Goal: Task Accomplishment & Management: Use online tool/utility

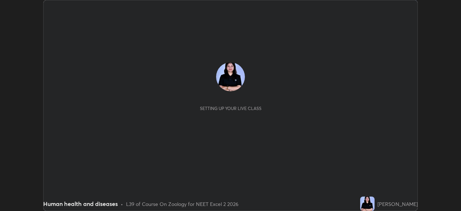
scroll to position [211, 461]
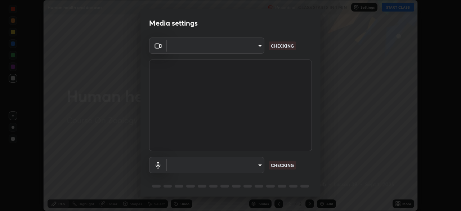
type input "938d3629dd9626afc9e96f14bc68dd50e07b698d1c844e70bfba384fb9398a7a"
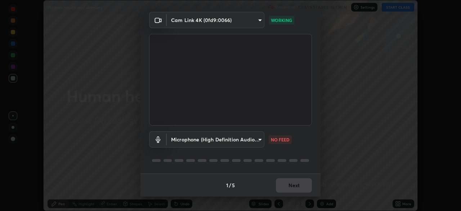
click at [258, 136] on body "Erase all Human health and diseases Recording CLASS STARTS IN 1 MIN Settings ST…" at bounding box center [230, 105] width 461 height 211
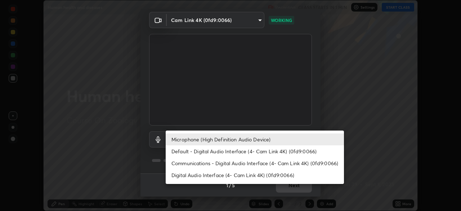
click at [251, 151] on li "Default - Digital Audio Interface (4- Cam Link 4K) (0fd9:0066)" at bounding box center [255, 151] width 178 height 12
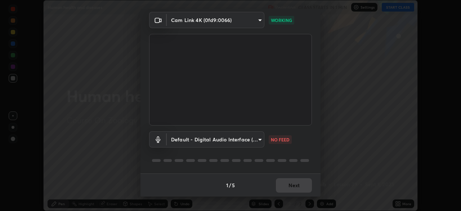
click at [249, 142] on body "Erase all Human health and diseases Recording CLASS STARTS IN 1 MIN Settings ST…" at bounding box center [230, 105] width 461 height 211
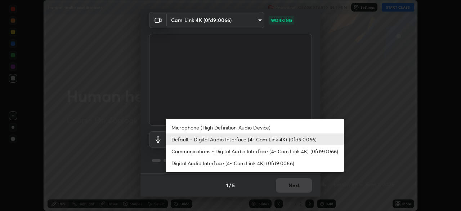
click at [260, 126] on li "Microphone (High Definition Audio Device)" at bounding box center [255, 127] width 178 height 12
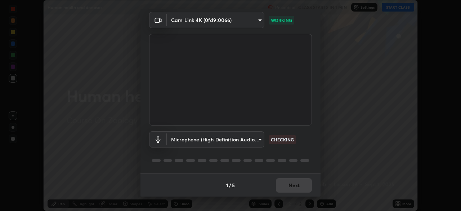
type input "e9219ac29ed43c7e1d833c485acd717fe0c2b5c71fa8b5d20b375182fab79a55"
click at [307, 186] on button "Next" at bounding box center [294, 185] width 36 height 14
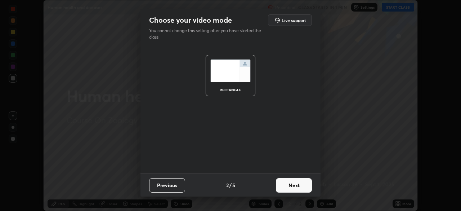
click at [307, 186] on button "Next" at bounding box center [294, 185] width 36 height 14
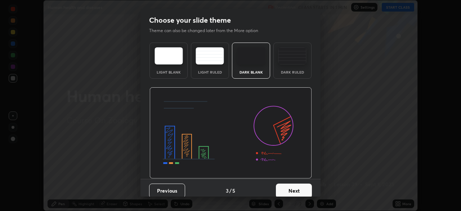
click at [306, 187] on button "Next" at bounding box center [294, 190] width 36 height 14
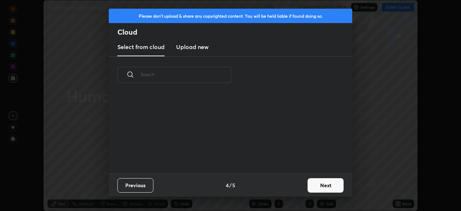
click at [308, 189] on button "Next" at bounding box center [326, 185] width 36 height 14
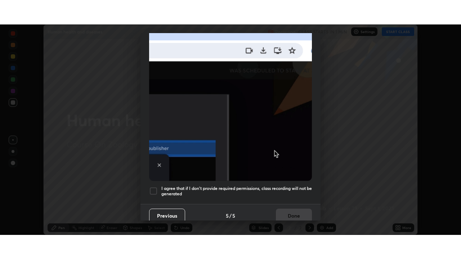
scroll to position [173, 0]
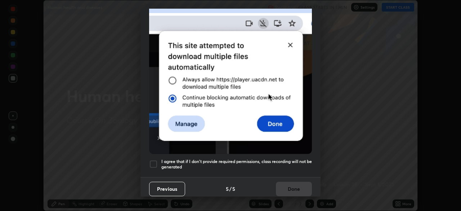
click at [302, 164] on h5 "I agree that if I don't provide required permissions, class recording will not …" at bounding box center [236, 163] width 151 height 11
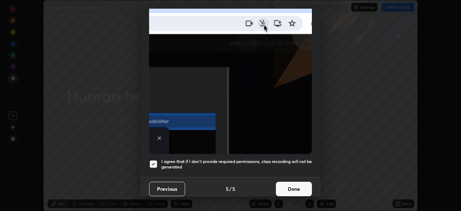
click at [305, 187] on button "Done" at bounding box center [294, 189] width 36 height 14
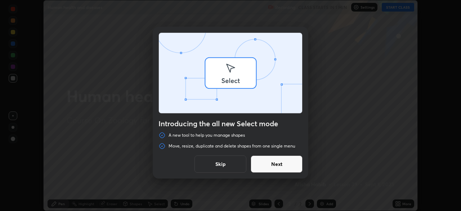
click at [401, 9] on div "Introducing the all new Select mode A new tool to help you manage shapes Move, …" at bounding box center [230, 105] width 461 height 211
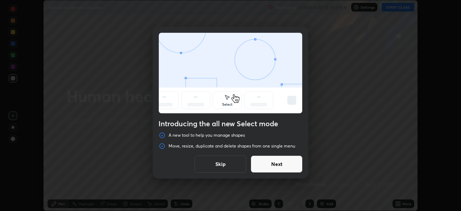
click at [288, 161] on button "Next" at bounding box center [277, 163] width 52 height 17
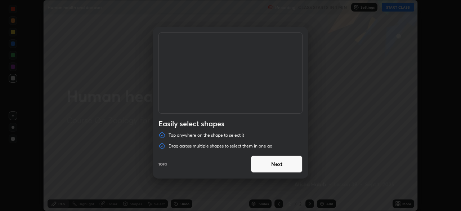
click at [300, 165] on button "Next" at bounding box center [277, 163] width 52 height 17
click at [300, 163] on button "Next" at bounding box center [277, 163] width 52 height 17
click at [300, 163] on button "Done" at bounding box center [277, 163] width 52 height 17
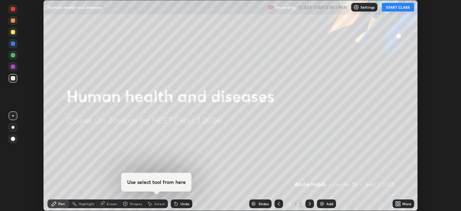
click at [402, 11] on button "START CLASS" at bounding box center [398, 7] width 32 height 9
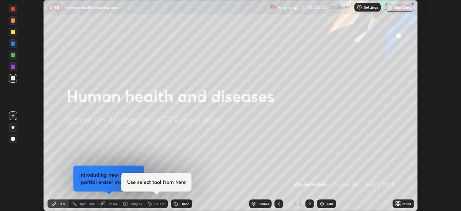
click at [401, 204] on div "More" at bounding box center [404, 203] width 22 height 9
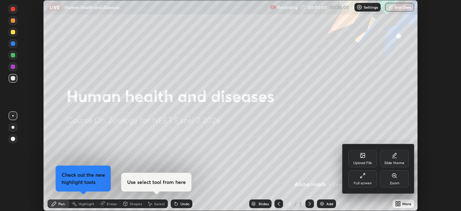
click at [373, 181] on div "Full screen" at bounding box center [362, 178] width 29 height 17
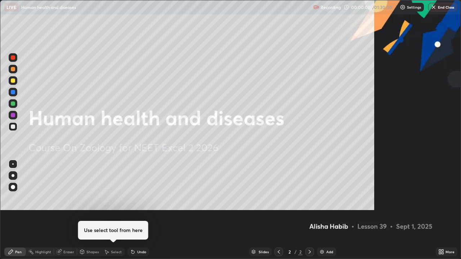
scroll to position [259, 461]
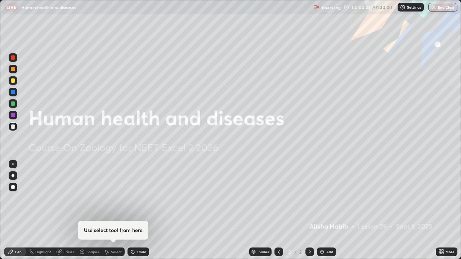
click at [334, 210] on div "Add" at bounding box center [326, 252] width 19 height 9
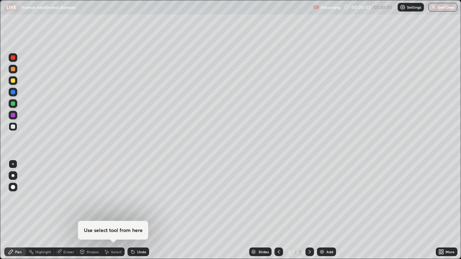
click at [16, 175] on div at bounding box center [13, 175] width 9 height 9
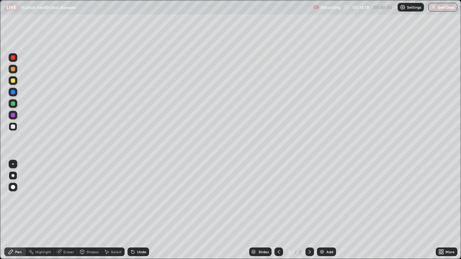
click at [402, 10] on img at bounding box center [403, 7] width 6 height 6
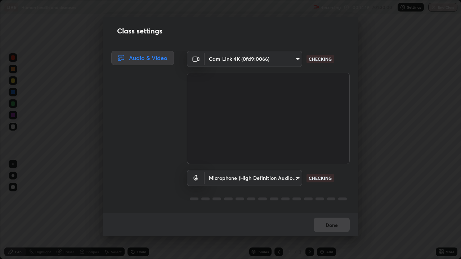
click at [418, 10] on div "Class settings Audio & Video Cam Link 4K (0fd9:0066) 938d3629dd9626afc9e96f14bc…" at bounding box center [230, 129] width 461 height 259
click at [401, 11] on div "Class settings Audio & Video Cam Link 4K (0fd9:0066) 938d3629dd9626afc9e96f14bc…" at bounding box center [230, 129] width 461 height 259
click at [407, 9] on div "Class settings Audio & Video Cam Link 4K (0fd9:0066) 938d3629dd9626afc9e96f14bc…" at bounding box center [230, 129] width 461 height 259
click at [339, 210] on button "Done" at bounding box center [332, 225] width 36 height 14
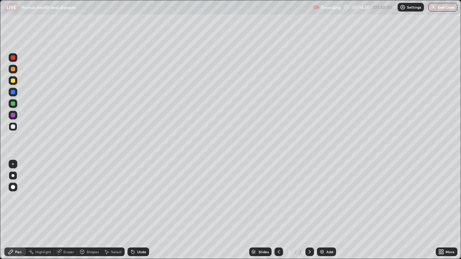
click at [19, 67] on div "Erase all" at bounding box center [12, 129] width 17 height 231
click at [16, 70] on div at bounding box center [13, 69] width 9 height 9
click at [15, 71] on div at bounding box center [13, 69] width 9 height 9
click at [14, 126] on div at bounding box center [13, 127] width 4 height 4
click at [141, 210] on div "Undo" at bounding box center [141, 252] width 9 height 4
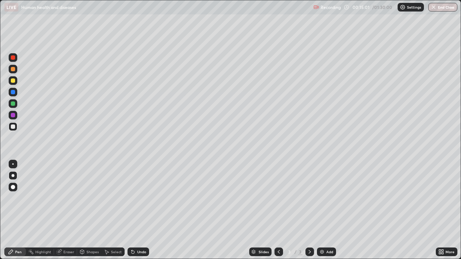
click at [139, 210] on div "Undo" at bounding box center [139, 252] width 22 height 9
click at [131, 210] on icon at bounding box center [132, 252] width 3 height 3
click at [136, 210] on div "Undo" at bounding box center [139, 252] width 22 height 9
click at [135, 210] on div "Undo" at bounding box center [139, 252] width 22 height 9
click at [16, 69] on div at bounding box center [13, 69] width 9 height 9
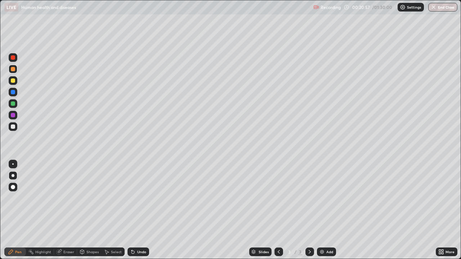
click at [15, 136] on div "Erase all" at bounding box center [12, 129] width 17 height 231
click at [15, 131] on div at bounding box center [13, 127] width 9 height 12
click at [48, 210] on div "Highlight" at bounding box center [43, 252] width 16 height 4
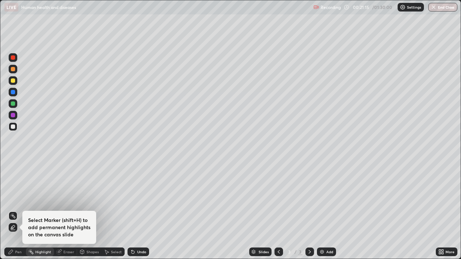
click at [13, 210] on icon at bounding box center [13, 228] width 6 height 6
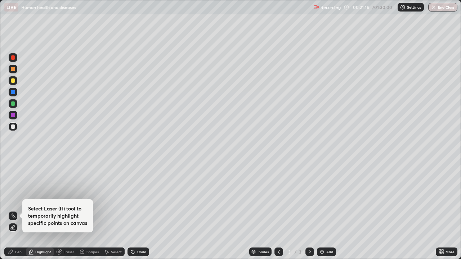
click at [16, 118] on div at bounding box center [13, 115] width 9 height 9
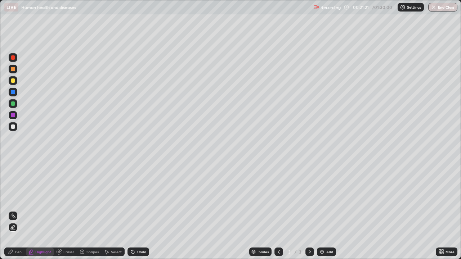
click at [16, 128] on div at bounding box center [13, 126] width 9 height 9
click at [17, 210] on div "Pen" at bounding box center [15, 252] width 22 height 9
click at [328, 210] on div "Add" at bounding box center [329, 252] width 7 height 4
click at [287, 210] on div "4" at bounding box center [289, 252] width 7 height 4
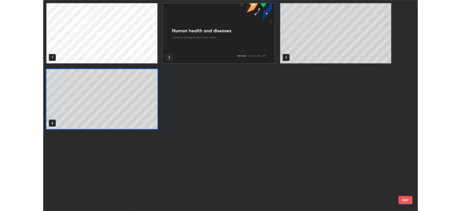
scroll to position [256, 457]
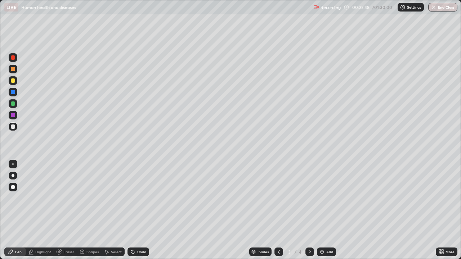
click at [135, 210] on div "Undo" at bounding box center [139, 252] width 22 height 9
click at [136, 210] on div "Undo" at bounding box center [139, 252] width 22 height 9
click at [327, 210] on div "Add" at bounding box center [329, 252] width 7 height 4
click at [14, 68] on div at bounding box center [13, 69] width 4 height 4
click at [14, 95] on div at bounding box center [13, 92] width 9 height 9
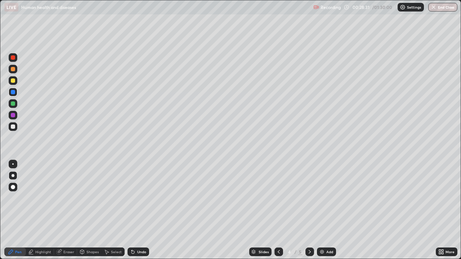
click at [18, 126] on div at bounding box center [13, 127] width 12 height 12
click at [49, 210] on div "Highlight" at bounding box center [43, 252] width 16 height 4
click at [23, 210] on div "Pen" at bounding box center [15, 252] width 22 height 9
click at [309, 210] on icon at bounding box center [310, 252] width 6 height 6
click at [17, 72] on div at bounding box center [13, 69] width 9 height 9
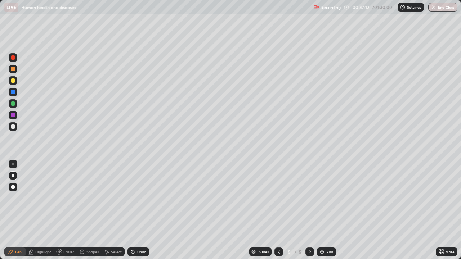
click at [87, 210] on div "Shapes" at bounding box center [92, 252] width 12 height 4
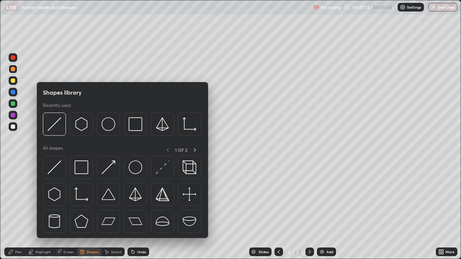
click at [107, 128] on img at bounding box center [109, 124] width 14 height 14
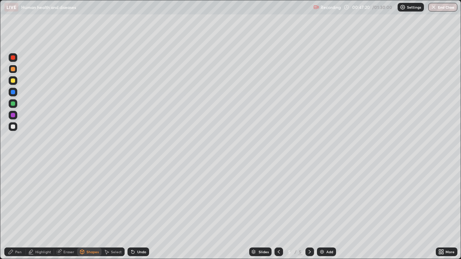
click at [21, 210] on div "Pen" at bounding box center [15, 252] width 22 height 9
click at [14, 104] on div at bounding box center [13, 104] width 4 height 4
click at [139, 210] on div "Undo" at bounding box center [139, 252] width 22 height 9
click at [15, 117] on div at bounding box center [13, 115] width 9 height 9
click at [146, 210] on div "Undo" at bounding box center [139, 252] width 22 height 9
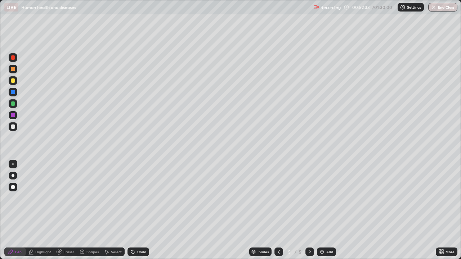
click at [13, 103] on div at bounding box center [13, 104] width 4 height 4
click at [14, 117] on div at bounding box center [13, 115] width 4 height 4
click at [145, 210] on div "Undo" at bounding box center [139, 252] width 22 height 9
click at [17, 107] on div at bounding box center [13, 104] width 9 height 12
click at [13, 127] on div at bounding box center [13, 127] width 4 height 4
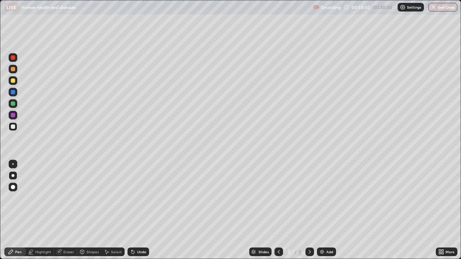
click at [66, 210] on div "Eraser" at bounding box center [68, 252] width 11 height 4
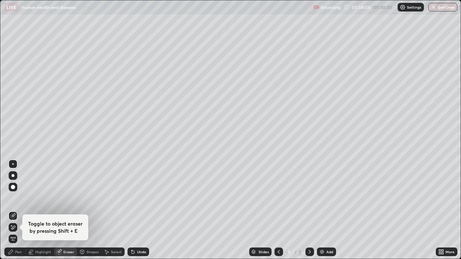
click at [17, 210] on div "Pen" at bounding box center [18, 252] width 6 height 4
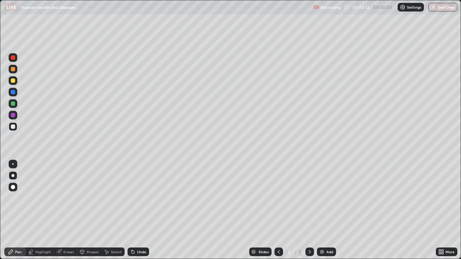
click at [331, 210] on div "Add" at bounding box center [329, 252] width 7 height 4
click at [140, 210] on div "Undo" at bounding box center [139, 252] width 22 height 9
click at [138, 210] on div "Undo" at bounding box center [139, 252] width 22 height 9
click at [86, 210] on div "Shapes" at bounding box center [92, 252] width 12 height 4
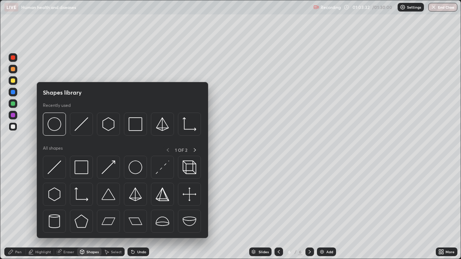
click at [59, 126] on img at bounding box center [55, 124] width 14 height 14
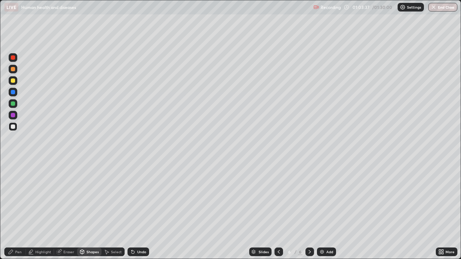
click at [23, 210] on div "Pen" at bounding box center [15, 252] width 22 height 9
click at [278, 210] on icon at bounding box center [279, 252] width 6 height 6
click at [139, 210] on div "Undo" at bounding box center [141, 252] width 9 height 4
click at [308, 210] on icon at bounding box center [310, 252] width 6 height 6
click at [17, 115] on div at bounding box center [13, 115] width 12 height 12
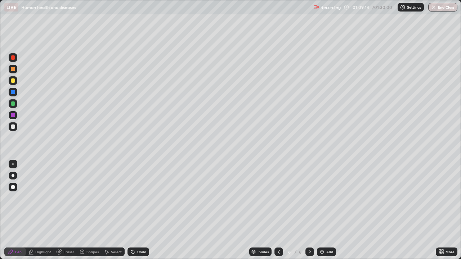
click at [137, 210] on div "Undo" at bounding box center [141, 252] width 9 height 4
click at [139, 210] on div "Undo" at bounding box center [141, 252] width 9 height 4
click at [137, 210] on div "Undo" at bounding box center [141, 252] width 9 height 4
click at [136, 210] on div "Undo" at bounding box center [139, 252] width 22 height 9
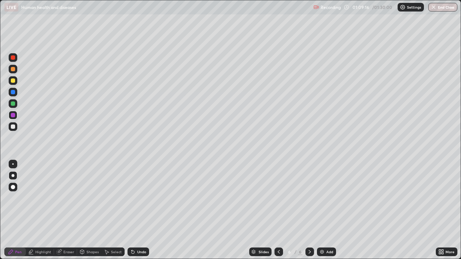
click at [134, 210] on icon at bounding box center [133, 252] width 6 height 6
click at [137, 210] on div "Undo" at bounding box center [141, 252] width 9 height 4
click at [136, 210] on div "Undo" at bounding box center [139, 252] width 22 height 9
click at [135, 210] on div "Undo" at bounding box center [139, 252] width 22 height 9
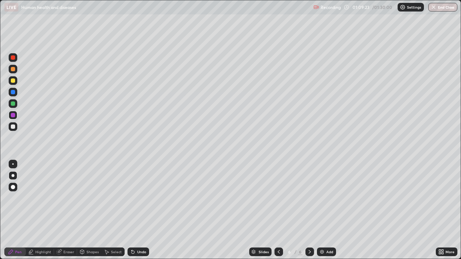
click at [135, 210] on div "Undo" at bounding box center [139, 252] width 22 height 9
click at [134, 210] on div "Undo" at bounding box center [137, 252] width 24 height 14
click at [143, 210] on div "Undo" at bounding box center [139, 252] width 22 height 9
click at [137, 210] on div "Undo" at bounding box center [141, 252] width 9 height 4
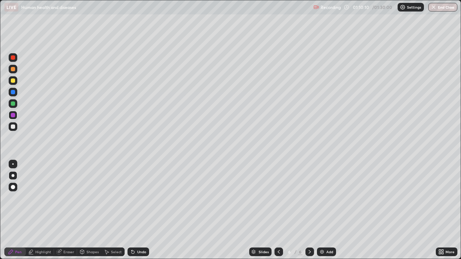
click at [138, 210] on div "Undo" at bounding box center [141, 252] width 9 height 4
click at [136, 210] on div "Undo" at bounding box center [139, 252] width 22 height 9
click at [63, 210] on div "Eraser" at bounding box center [65, 252] width 23 height 9
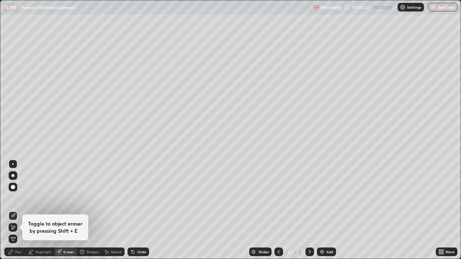
click at [19, 210] on div "Pen" at bounding box center [18, 252] width 6 height 4
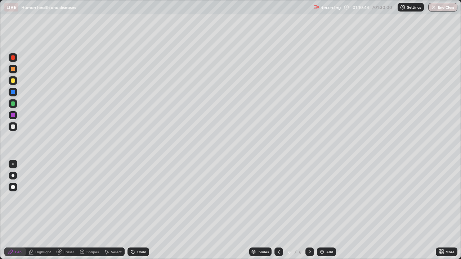
click at [135, 210] on div "Undo" at bounding box center [139, 252] width 22 height 9
click at [17, 81] on div at bounding box center [13, 80] width 9 height 9
click at [426, 210] on div "Slides 6 / 6 Add" at bounding box center [292, 252] width 287 height 14
click at [334, 210] on div "Add" at bounding box center [326, 252] width 19 height 9
click at [278, 210] on icon at bounding box center [279, 252] width 6 height 6
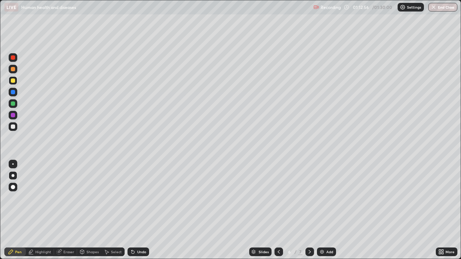
click at [140, 210] on div "Undo" at bounding box center [141, 252] width 9 height 4
click at [138, 210] on div "Undo" at bounding box center [141, 252] width 9 height 4
click at [144, 210] on div "Undo" at bounding box center [139, 252] width 22 height 9
click at [143, 210] on div "Undo" at bounding box center [141, 252] width 9 height 4
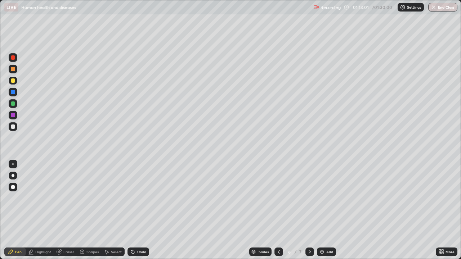
click at [139, 210] on div "Undo" at bounding box center [141, 252] width 9 height 4
click at [138, 210] on div "Undo" at bounding box center [141, 252] width 9 height 4
click at [309, 210] on icon at bounding box center [310, 252] width 6 height 6
click at [16, 131] on div at bounding box center [13, 127] width 9 height 12
click at [140, 210] on div "Undo" at bounding box center [139, 252] width 22 height 9
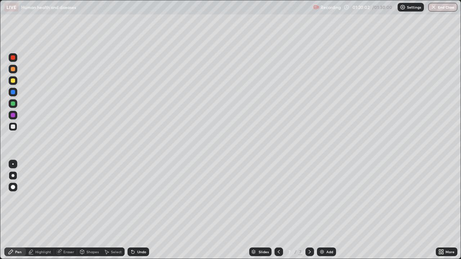
click at [142, 210] on div "Undo" at bounding box center [139, 252] width 22 height 9
click at [143, 210] on div "Undo" at bounding box center [139, 252] width 22 height 9
click at [139, 210] on div "Undo" at bounding box center [141, 252] width 9 height 4
click at [138, 210] on div "Undo" at bounding box center [141, 252] width 9 height 4
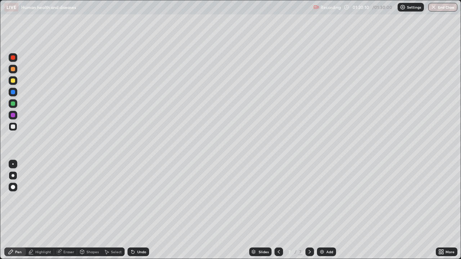
click at [139, 210] on div "Undo" at bounding box center [141, 252] width 9 height 4
click at [140, 210] on div "Undo" at bounding box center [141, 252] width 9 height 4
click at [136, 210] on div "Undo" at bounding box center [139, 252] width 22 height 9
click at [138, 210] on div "Undo" at bounding box center [139, 252] width 22 height 9
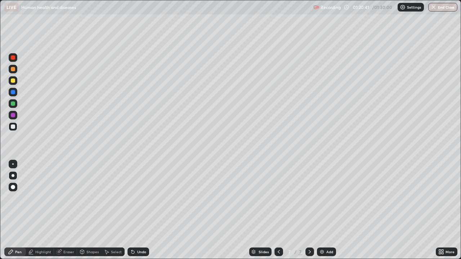
click at [140, 210] on div "Undo" at bounding box center [139, 252] width 22 height 9
click at [138, 210] on div "Undo" at bounding box center [139, 252] width 22 height 9
click at [14, 115] on div at bounding box center [13, 115] width 4 height 4
click at [13, 93] on div at bounding box center [13, 92] width 4 height 4
click at [13, 104] on div at bounding box center [13, 104] width 4 height 4
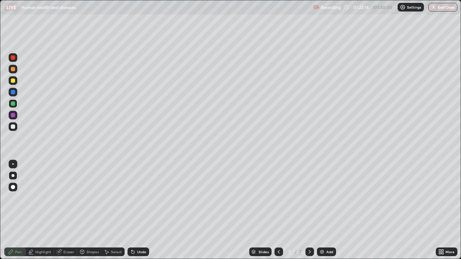
click at [141, 210] on div "Undo" at bounding box center [139, 252] width 22 height 9
click at [140, 210] on div "Undo" at bounding box center [141, 252] width 9 height 4
click at [14, 69] on div at bounding box center [13, 69] width 4 height 4
click at [72, 210] on div "Eraser" at bounding box center [65, 252] width 23 height 9
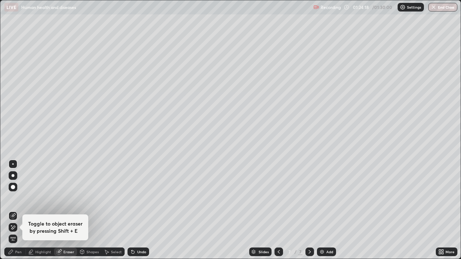
click at [14, 210] on icon at bounding box center [11, 252] width 6 height 6
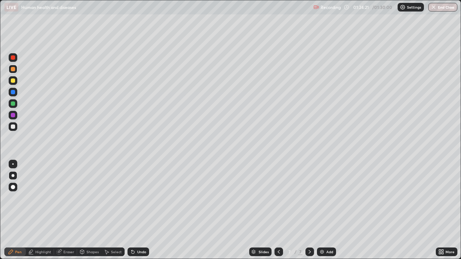
click at [61, 210] on div "Eraser" at bounding box center [65, 252] width 23 height 9
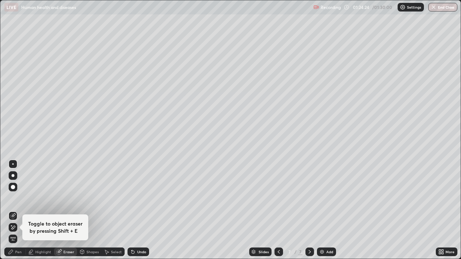
click at [17, 210] on div "Pen" at bounding box center [15, 252] width 22 height 9
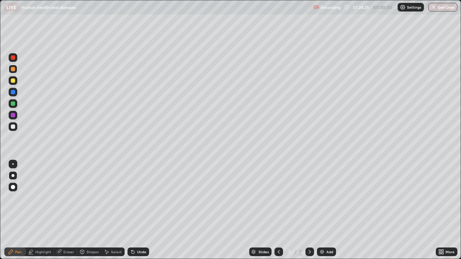
click at [13, 127] on div at bounding box center [13, 127] width 4 height 4
click at [135, 210] on div "Undo" at bounding box center [139, 252] width 22 height 9
click at [136, 210] on div "Undo" at bounding box center [139, 252] width 22 height 9
click at [138, 210] on div "Undo" at bounding box center [139, 252] width 22 height 9
click at [12, 55] on div at bounding box center [13, 57] width 9 height 9
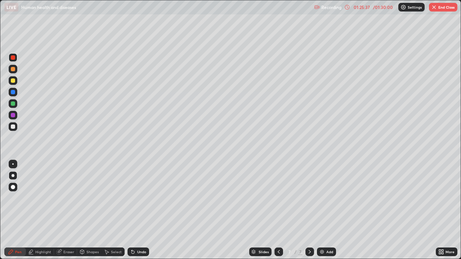
click at [143, 210] on div "Undo" at bounding box center [141, 252] width 9 height 4
click at [142, 210] on div "Undo" at bounding box center [139, 252] width 22 height 9
click at [346, 8] on icon at bounding box center [347, 7] width 6 height 6
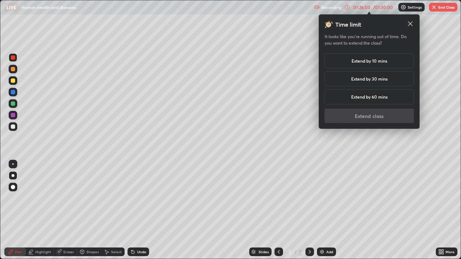
click at [371, 64] on h5 "Extend by 10 mins" at bounding box center [370, 61] width 36 height 6
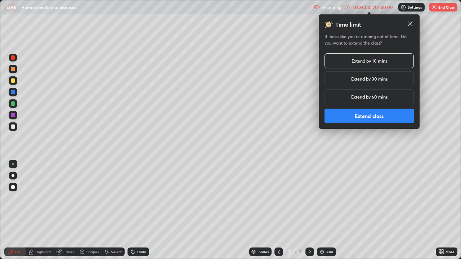
click at [354, 117] on button "Extend class" at bounding box center [369, 116] width 89 height 14
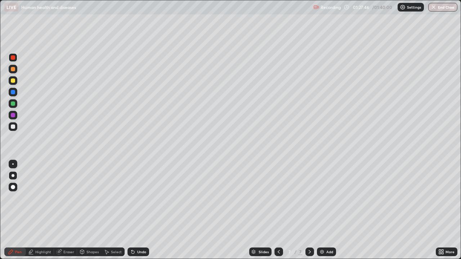
click at [281, 210] on div at bounding box center [278, 252] width 9 height 9
click at [309, 210] on icon at bounding box center [310, 252] width 6 height 6
click at [277, 210] on icon at bounding box center [279, 252] width 6 height 6
click at [443, 9] on button "End Class" at bounding box center [443, 7] width 28 height 9
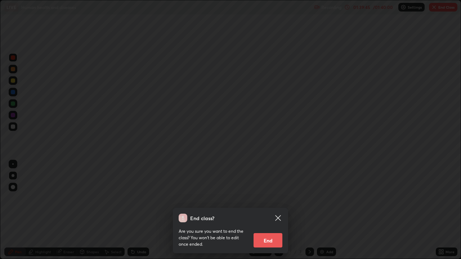
click at [274, 210] on button "End" at bounding box center [268, 240] width 29 height 14
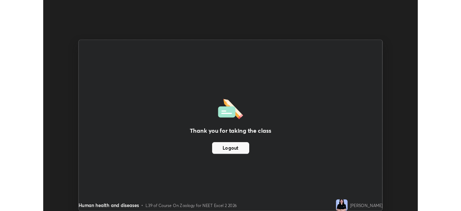
scroll to position [35807, 35556]
